Goal: Information Seeking & Learning: Learn about a topic

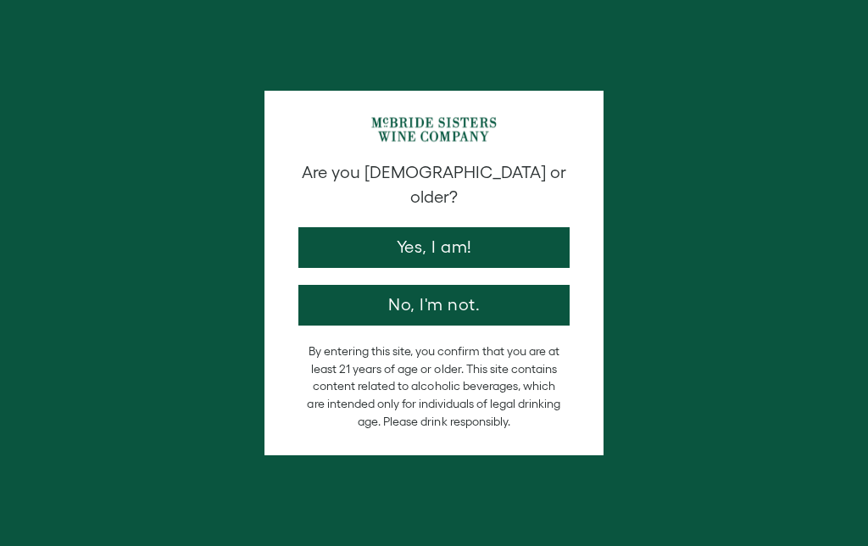
click at [470, 233] on button "Yes, I am!" at bounding box center [433, 247] width 271 height 41
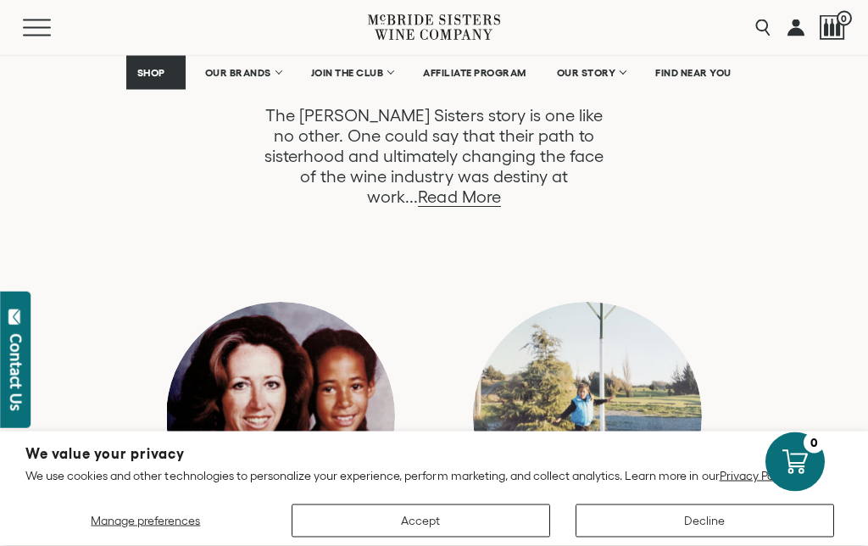
scroll to position [994, 0]
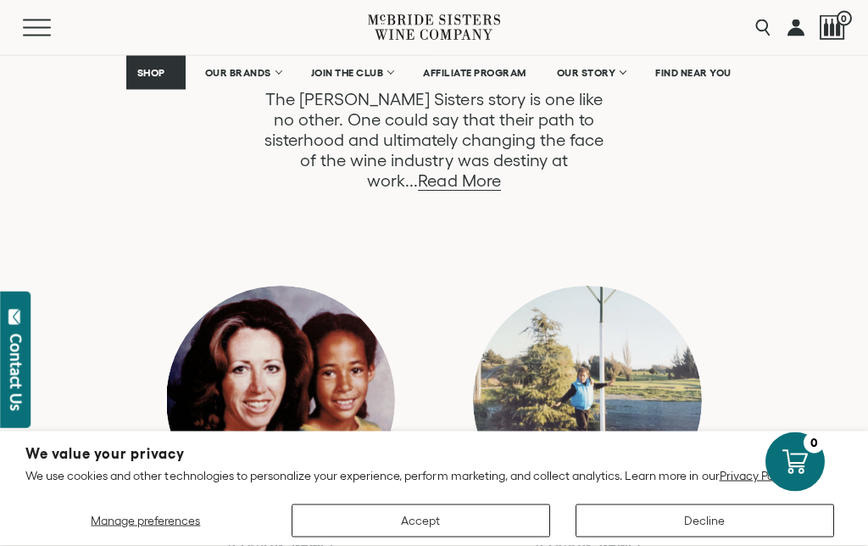
click at [500, 172] on link "Read More" at bounding box center [459, 181] width 82 height 19
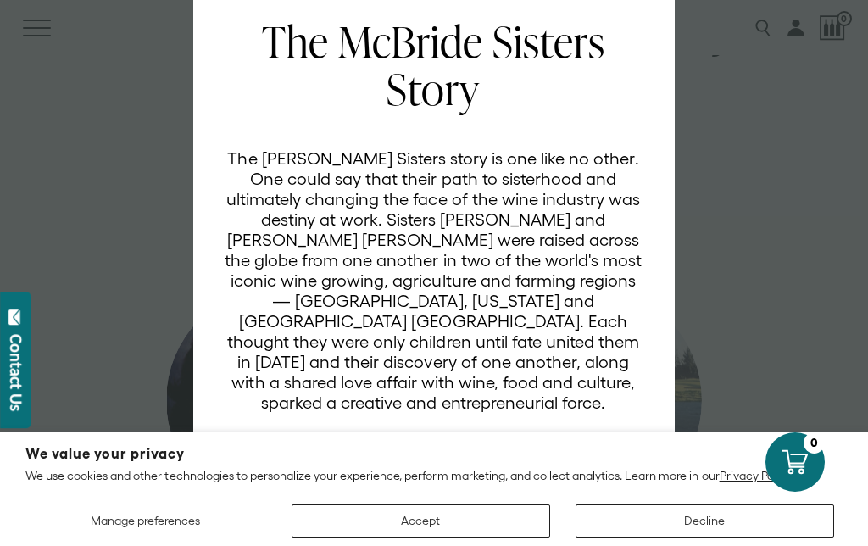
scroll to position [80, 0]
click at [475, 531] on button "Accept" at bounding box center [421, 520] width 258 height 33
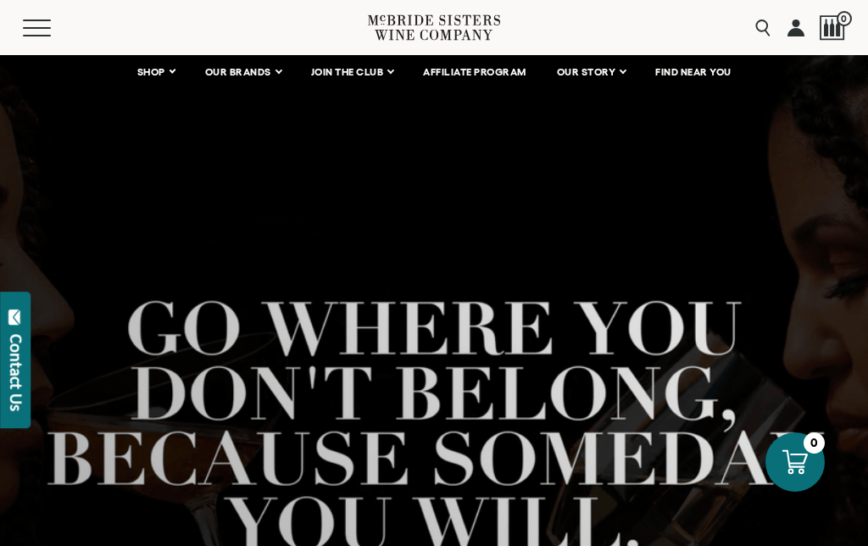
click at [610, 80] on link "OUR STORY" at bounding box center [591, 72] width 91 height 34
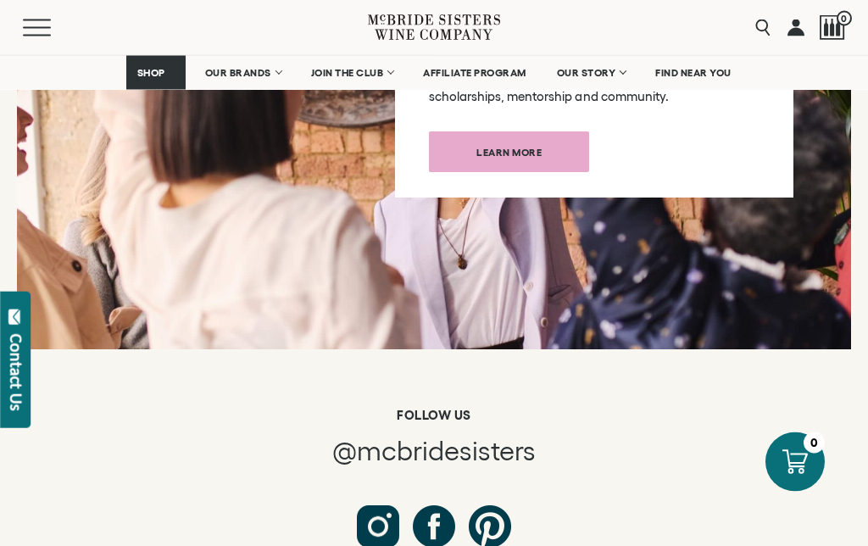
scroll to position [8708, 0]
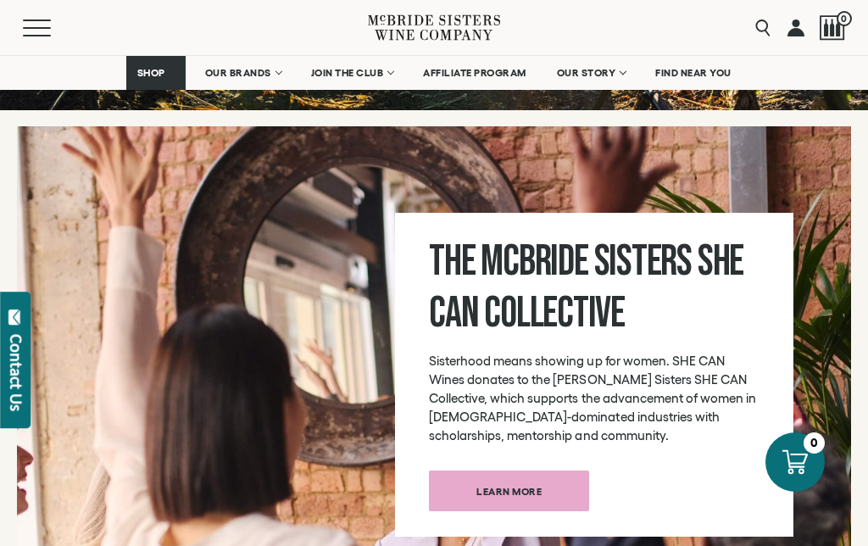
scroll to position [8342, 0]
